Goal: Task Accomplishment & Management: Manage account settings

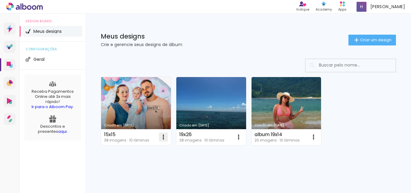
click at [163, 136] on iron-icon at bounding box center [163, 136] width 7 height 7
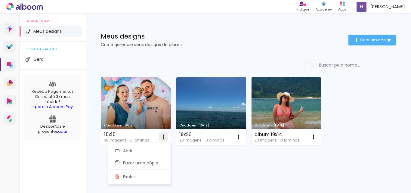
click at [162, 136] on iron-icon at bounding box center [163, 136] width 7 height 7
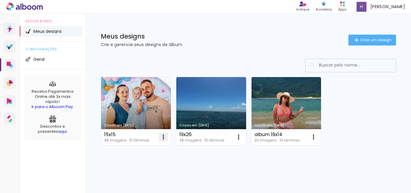
click at [162, 136] on iron-icon at bounding box center [163, 136] width 7 height 7
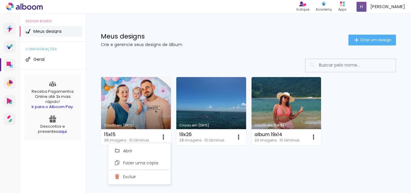
click at [146, 119] on link "Criado em [DATE]" at bounding box center [136, 111] width 70 height 68
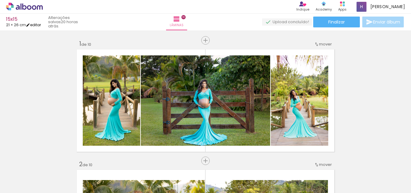
click at [40, 24] on link "editar" at bounding box center [33, 24] width 15 height 5
type input "15x15"
type input "1"
type input "21"
type input "52"
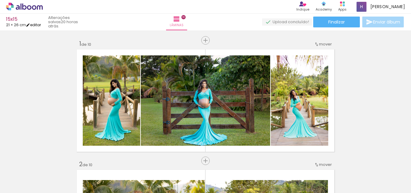
type input "3"
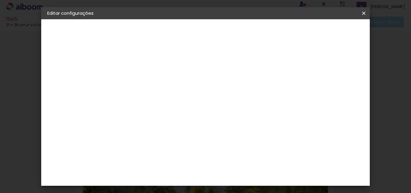
click at [65, 45] on paper-button "15x15" at bounding box center [80, 45] width 66 height 12
drag, startPoint x: 211, startPoint y: 80, endPoint x: 174, endPoint y: 75, distance: 38.0
click at [163, 81] on div at bounding box center [146, 80] width 34 height 45
paste input "[PERSON_NAME]"
type input "[PERSON_NAME]"
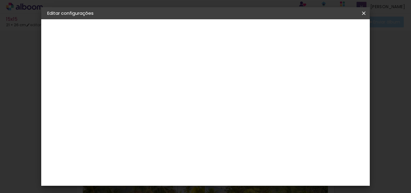
click at [365, 10] on iron-icon at bounding box center [363, 13] width 7 height 6
click at [258, 88] on paper-item "Tamanho Livre" at bounding box center [229, 91] width 58 height 13
click at [0, 0] on slot "Avançar" at bounding box center [0, 0] width 0 height 0
click at [272, 30] on span "Salvar configurações" at bounding box center [257, 34] width 31 height 8
click at [272, 33] on span "Salvar configurações" at bounding box center [257, 34] width 31 height 8
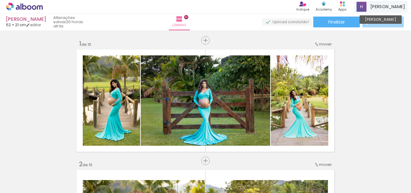
click at [397, 7] on span "[PERSON_NAME]" at bounding box center [388, 7] width 35 height 6
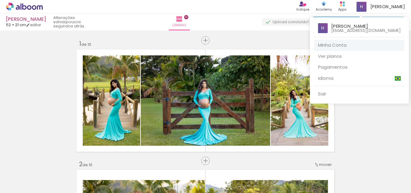
drag, startPoint x: 403, startPoint y: 31, endPoint x: 338, endPoint y: 29, distance: 65.1
click at [338, 29] on div "henry henriquegrafica17@gmail.com" at bounding box center [360, 26] width 90 height 18
drag, startPoint x: 335, startPoint y: 28, endPoint x: 347, endPoint y: 30, distance: 12.2
click at [347, 30] on div "henry henriquegrafica17@gmail.com" at bounding box center [360, 26] width 90 height 18
click at [348, 30] on p "[EMAIL_ADDRESS][DOMAIN_NAME]" at bounding box center [366, 30] width 70 height 4
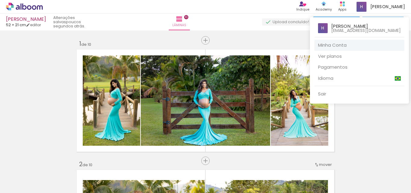
click at [348, 30] on p "[EMAIL_ADDRESS][DOMAIN_NAME]" at bounding box center [366, 30] width 70 height 4
drag, startPoint x: 337, startPoint y: 31, endPoint x: 403, endPoint y: 31, distance: 65.6
click at [403, 31] on div "henry henriquegrafica17@gmail.com" at bounding box center [360, 26] width 90 height 18
drag, startPoint x: 403, startPoint y: 31, endPoint x: 328, endPoint y: 28, distance: 75.0
click at [328, 28] on div "henry henriquegrafica17@gmail.com" at bounding box center [360, 26] width 90 height 18
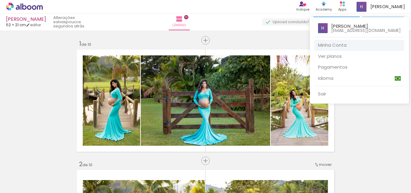
click at [351, 30] on p "[EMAIL_ADDRESS][DOMAIN_NAME]" at bounding box center [366, 30] width 70 height 4
drag, startPoint x: 351, startPoint y: 30, endPoint x: 378, endPoint y: 44, distance: 30.7
click at [378, 44] on link "Minha Conta" at bounding box center [360, 45] width 90 height 11
click at [28, 8] on div at bounding box center [205, 96] width 411 height 193
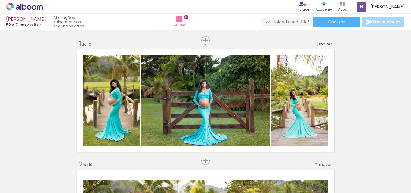
click at [17, 8] on icon at bounding box center [24, 7] width 37 height 8
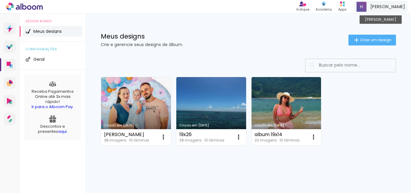
click at [399, 8] on span "[PERSON_NAME]" at bounding box center [388, 7] width 35 height 6
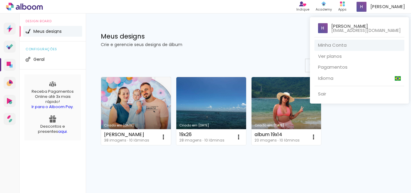
drag, startPoint x: 402, startPoint y: 30, endPoint x: 331, endPoint y: 28, distance: 71.1
click at [331, 28] on div "henry henriquegrafica17@gmail.com" at bounding box center [360, 26] width 90 height 18
drag, startPoint x: 336, startPoint y: 30, endPoint x: 390, endPoint y: 44, distance: 56.4
click at [390, 44] on ul "henry henriquegrafica17@gmail.com Minha Conta Ver planos Pagamentos Idioma Sair" at bounding box center [359, 58] width 99 height 82
click at [163, 139] on div at bounding box center [205, 96] width 411 height 193
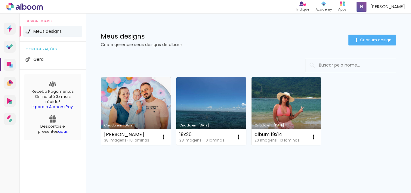
click at [163, 139] on iron-icon at bounding box center [163, 136] width 7 height 7
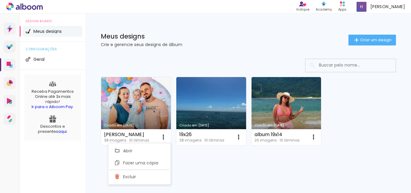
click at [188, 0] on div "Indique Indique e ganhe Conteúdo que inspira Academy Produtos Alboom Apps henry…" at bounding box center [205, 7] width 411 height 14
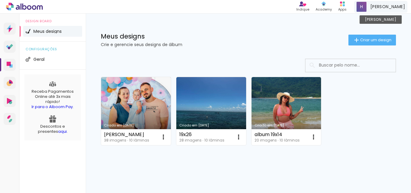
click at [399, 10] on span "[PERSON_NAME]" at bounding box center [388, 7] width 35 height 6
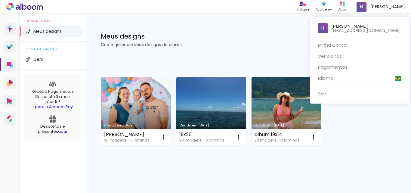
drag, startPoint x: 372, startPoint y: 32, endPoint x: 385, endPoint y: 29, distance: 13.4
click at [385, 29] on p "henriquegrafica17@gmail.com" at bounding box center [366, 30] width 70 height 4
drag, startPoint x: 403, startPoint y: 31, endPoint x: 335, endPoint y: 28, distance: 68.1
click at [349, 30] on div "henry henriquegrafica17@gmail.com" at bounding box center [360, 26] width 90 height 18
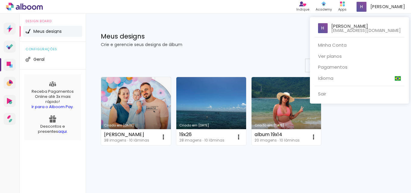
drag, startPoint x: 337, startPoint y: 30, endPoint x: 379, endPoint y: 34, distance: 41.7
click at [375, 34] on div "henry henriquegrafica17@gmail.com" at bounding box center [360, 26] width 90 height 18
click at [381, 31] on p "henriquegrafica17@gmail.com" at bounding box center [366, 30] width 70 height 4
drag, startPoint x: 362, startPoint y: 30, endPoint x: 366, endPoint y: 27, distance: 4.4
click at [366, 28] on p "henriquegrafica17@gmail.com" at bounding box center [366, 30] width 70 height 4
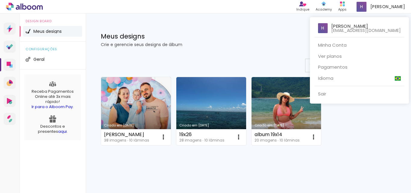
click at [366, 28] on p "henriquegrafica17@gmail.com" at bounding box center [366, 30] width 70 height 4
click at [365, 28] on p "henriquegrafica17@gmail.com" at bounding box center [366, 30] width 70 height 4
click at [383, 8] on div at bounding box center [205, 96] width 411 height 193
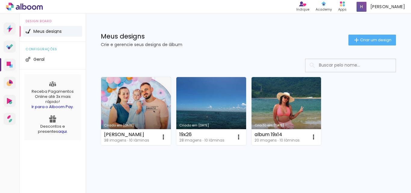
click at [367, 8] on span at bounding box center [362, 7] width 10 height 10
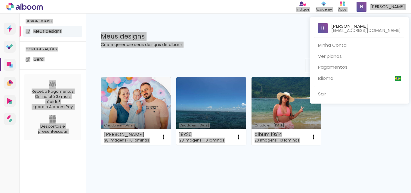
click at [383, 8] on div at bounding box center [205, 96] width 411 height 193
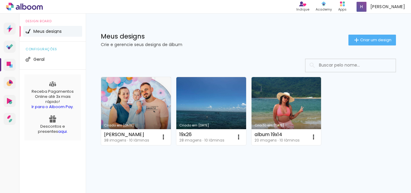
click at [367, 8] on span at bounding box center [362, 7] width 10 height 10
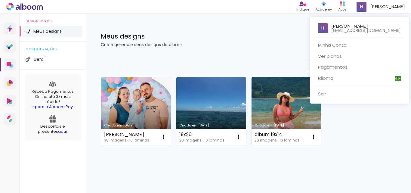
click at [164, 138] on div at bounding box center [205, 96] width 411 height 193
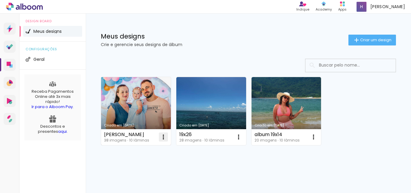
click at [163, 137] on iron-icon at bounding box center [163, 136] width 7 height 7
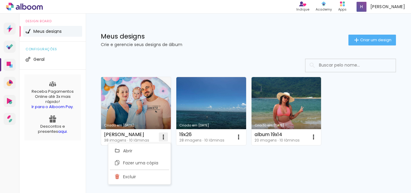
click at [163, 137] on iron-icon at bounding box center [163, 136] width 7 height 7
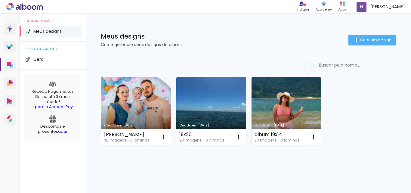
click at [133, 110] on link "Criado em [DATE]" at bounding box center [136, 111] width 70 height 68
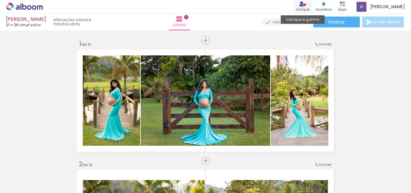
click at [309, 7] on div "Indique" at bounding box center [303, 9] width 13 height 5
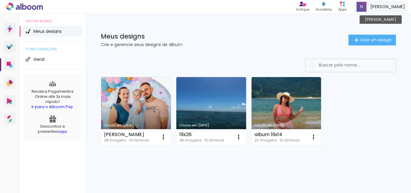
click at [396, 7] on span "[PERSON_NAME]" at bounding box center [388, 7] width 35 height 6
